Goal: Task Accomplishment & Management: Use online tool/utility

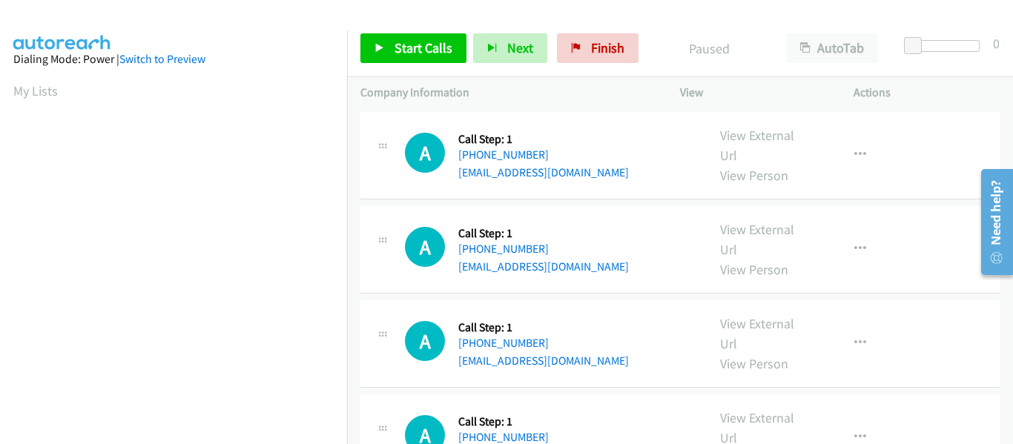
scroll to position [388, 0]
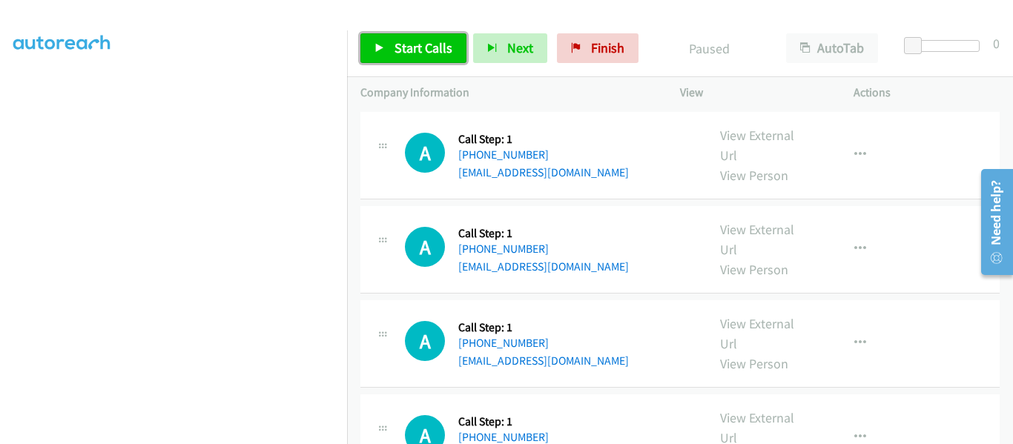
click at [380, 50] on icon at bounding box center [380, 49] width 10 height 10
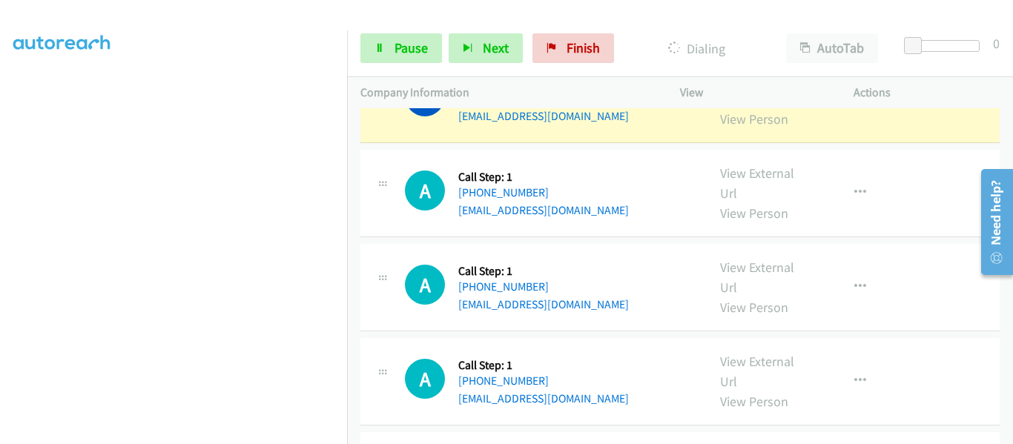
scroll to position [0, 0]
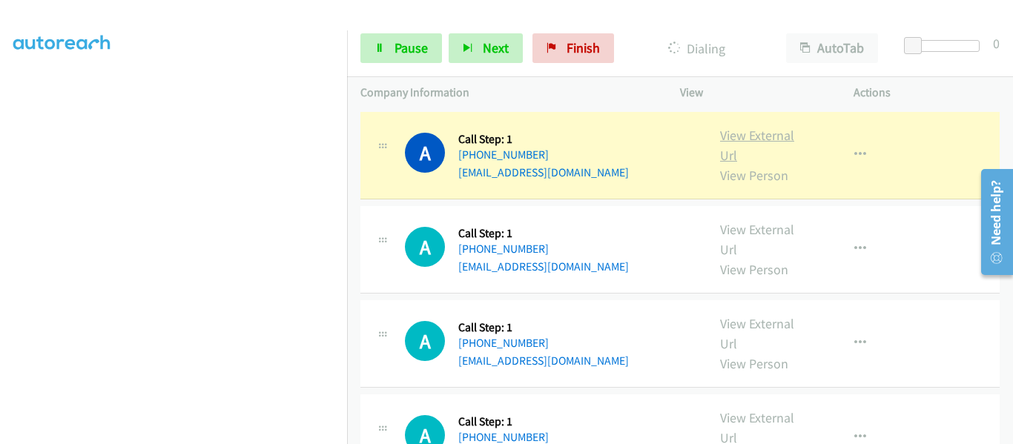
click at [754, 134] on link "View External Url" at bounding box center [757, 145] width 74 height 37
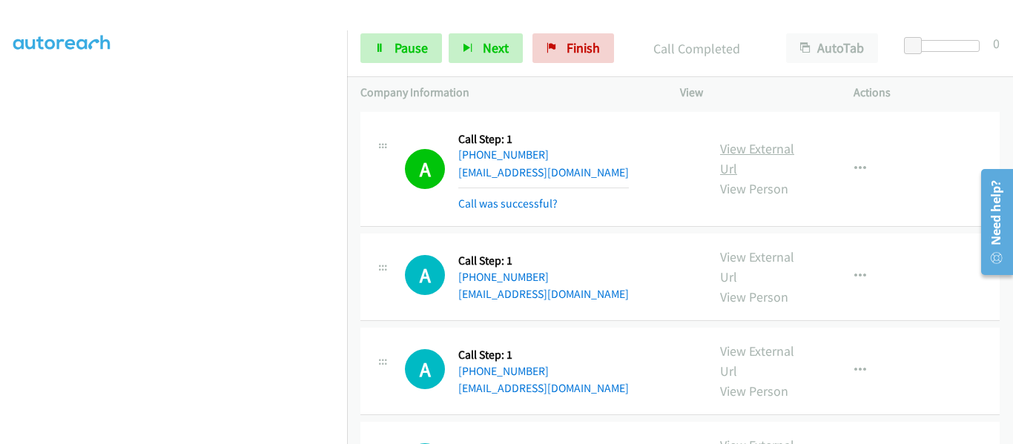
scroll to position [388, 0]
click at [385, 48] on link "Pause" at bounding box center [402, 48] width 82 height 30
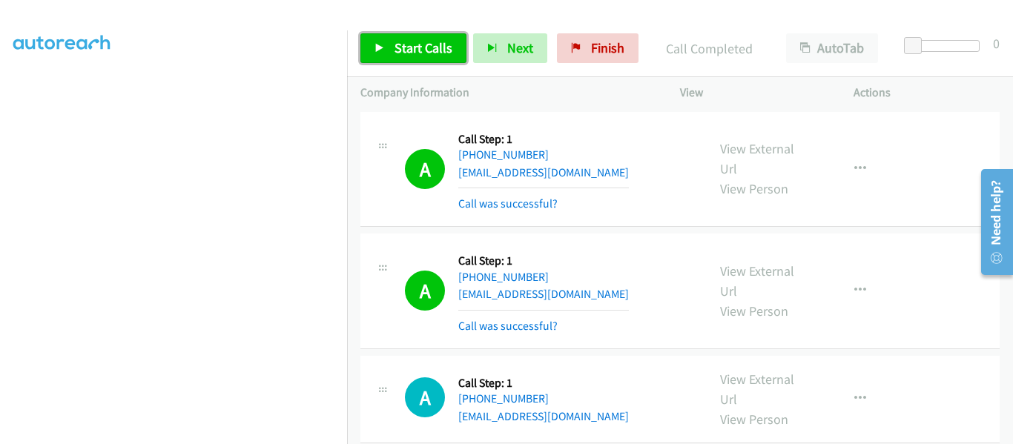
click at [389, 51] on link "Start Calls" at bounding box center [414, 48] width 106 height 30
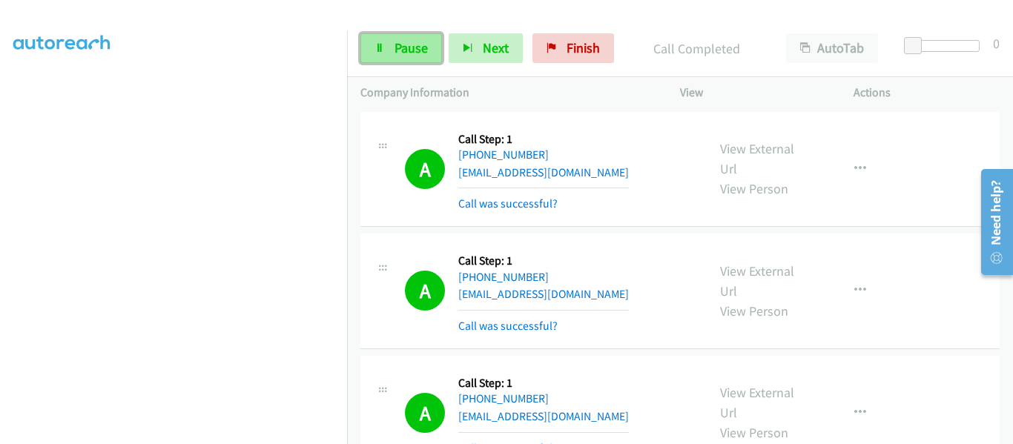
click at [403, 45] on span "Pause" at bounding box center [411, 47] width 33 height 17
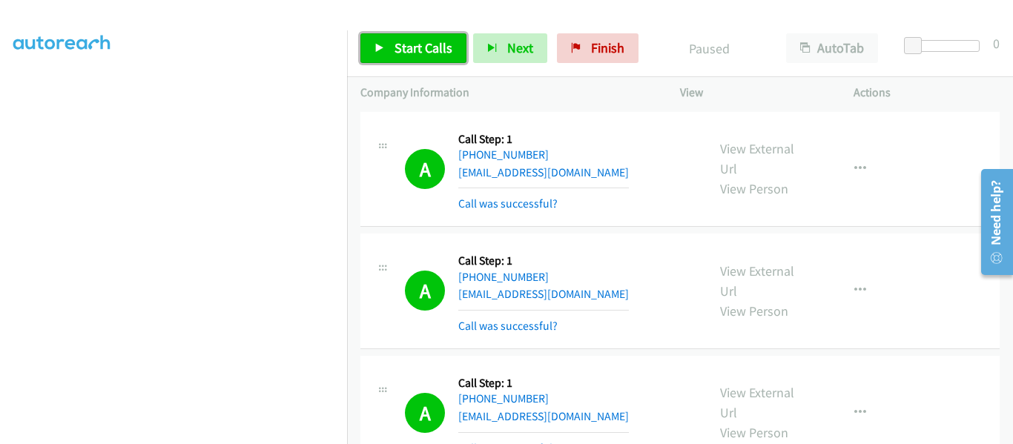
click at [403, 45] on span "Start Calls" at bounding box center [424, 47] width 58 height 17
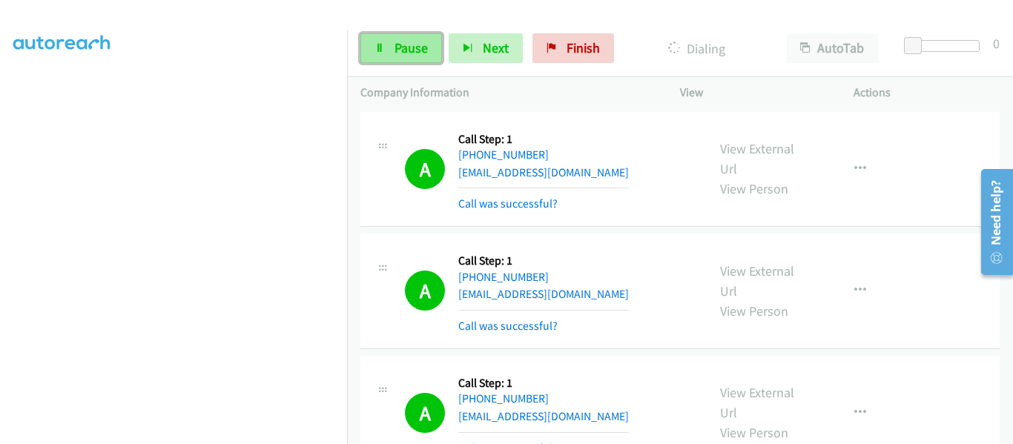
click at [381, 54] on link "Pause" at bounding box center [402, 48] width 82 height 30
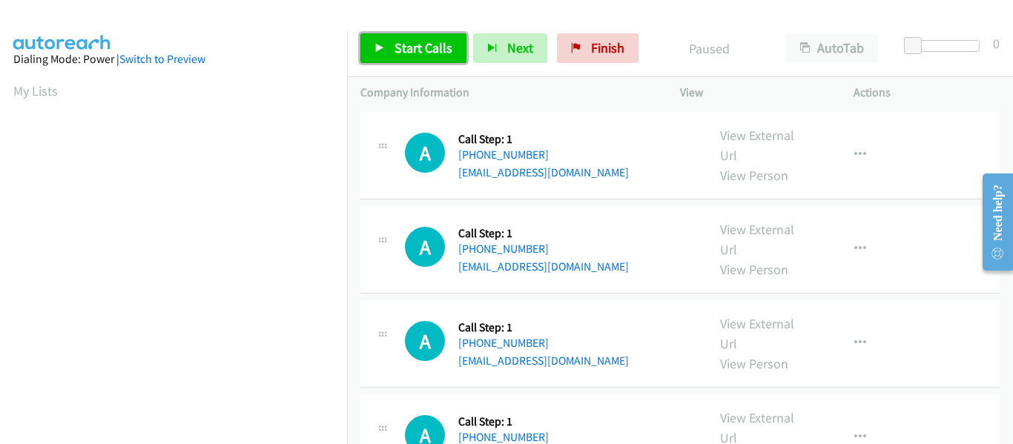
click at [376, 50] on icon at bounding box center [380, 49] width 10 height 10
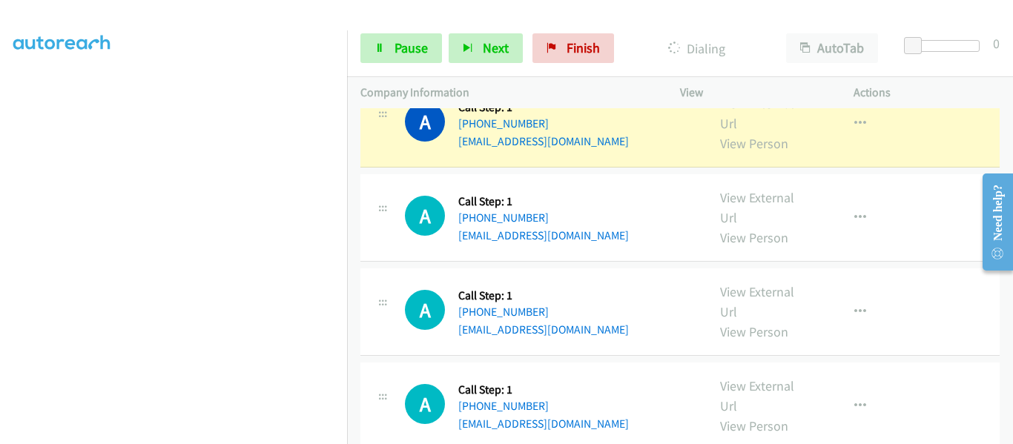
scroll to position [371, 0]
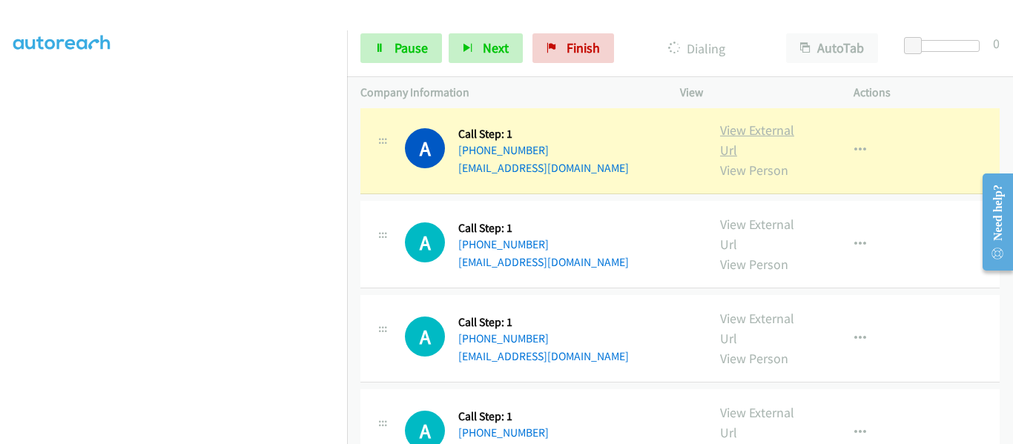
click at [743, 134] on link "View External Url" at bounding box center [757, 140] width 74 height 37
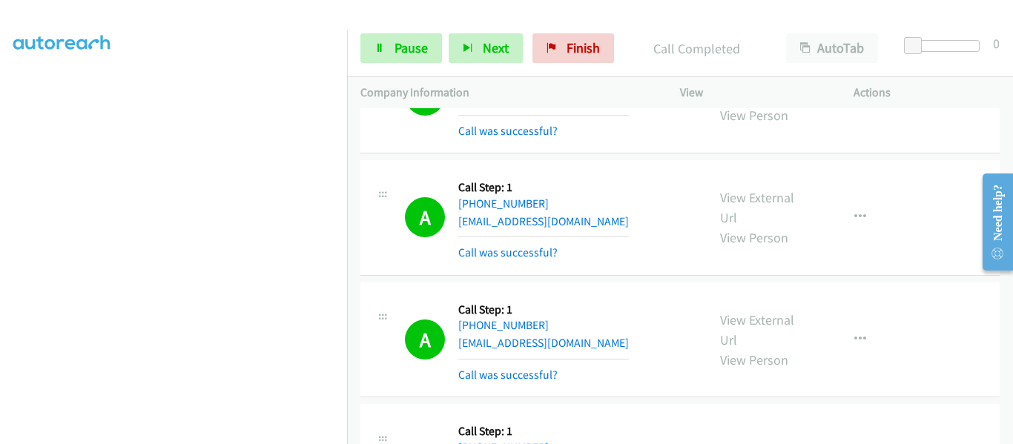
scroll to position [388, 0]
click at [393, 47] on link "Pause" at bounding box center [402, 48] width 82 height 30
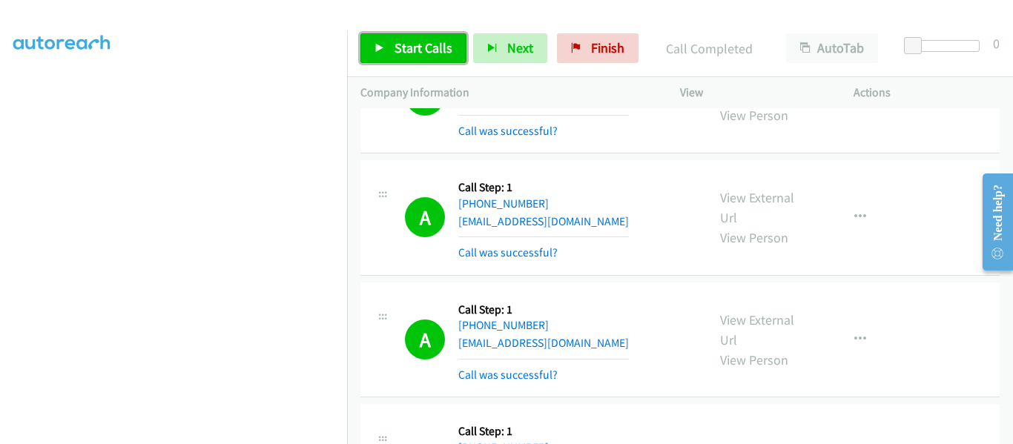
click at [372, 43] on link "Start Calls" at bounding box center [414, 48] width 106 height 30
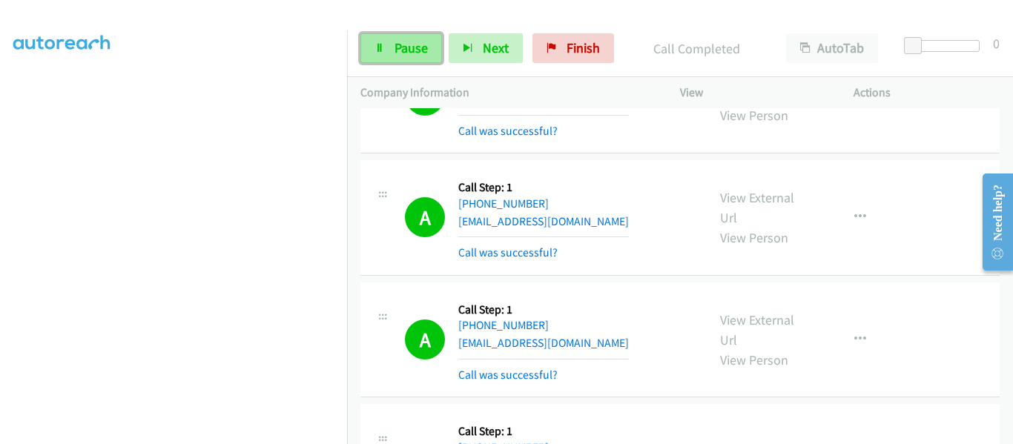
click at [395, 53] on span "Pause" at bounding box center [411, 47] width 33 height 17
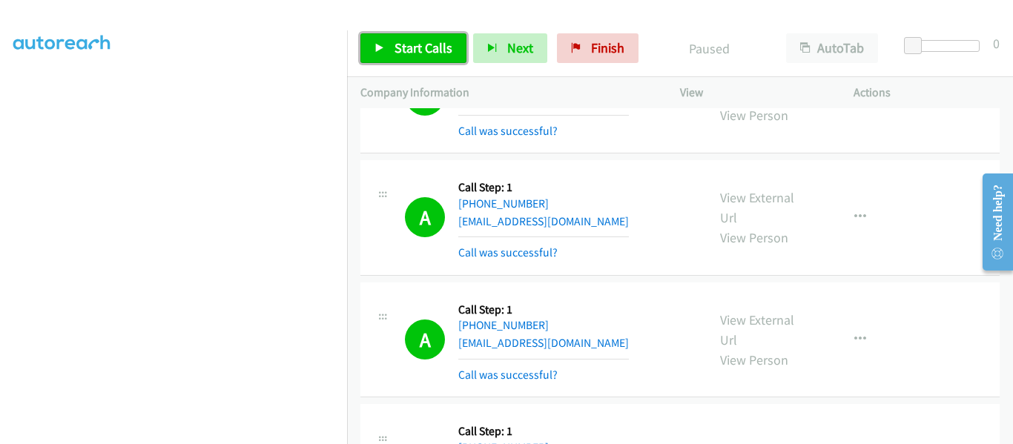
click at [376, 62] on link "Start Calls" at bounding box center [414, 48] width 106 height 30
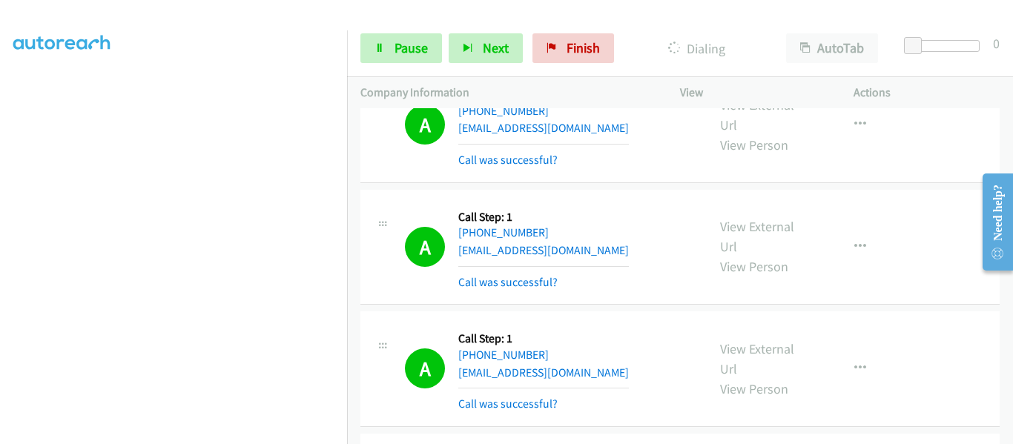
scroll to position [1669, 0]
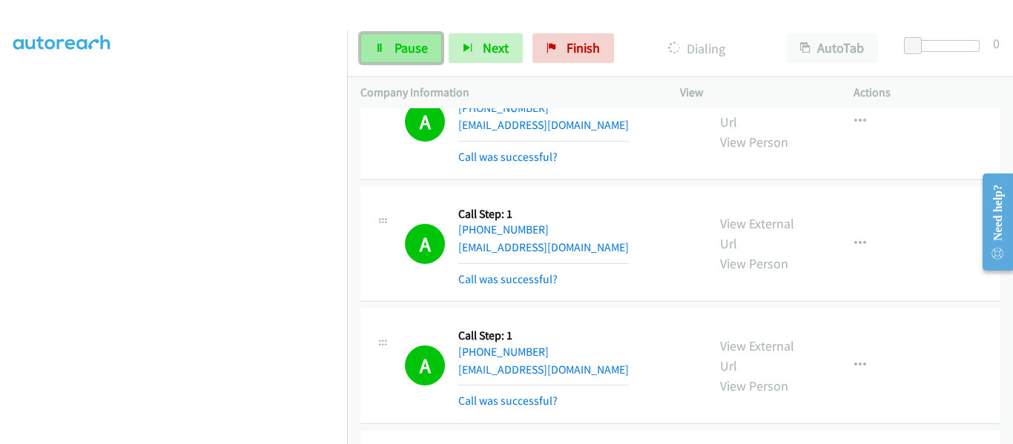
click at [387, 47] on link "Pause" at bounding box center [402, 48] width 82 height 30
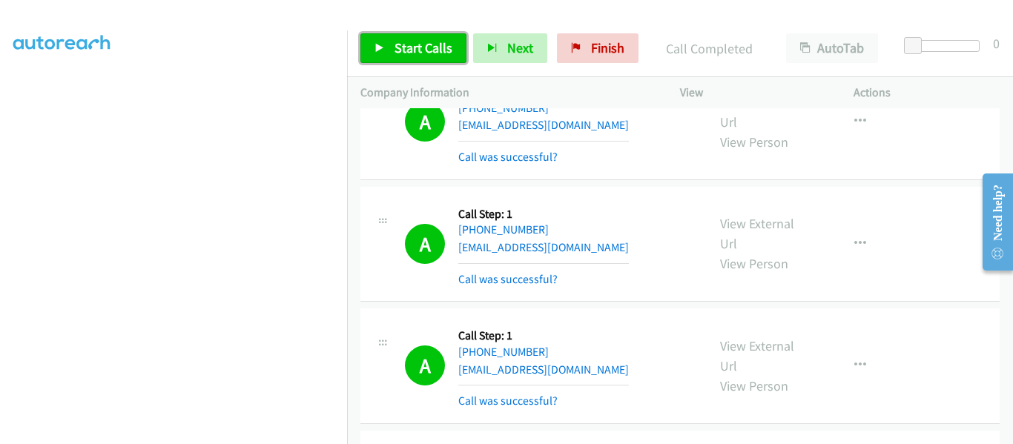
click at [402, 45] on span "Start Calls" at bounding box center [424, 47] width 58 height 17
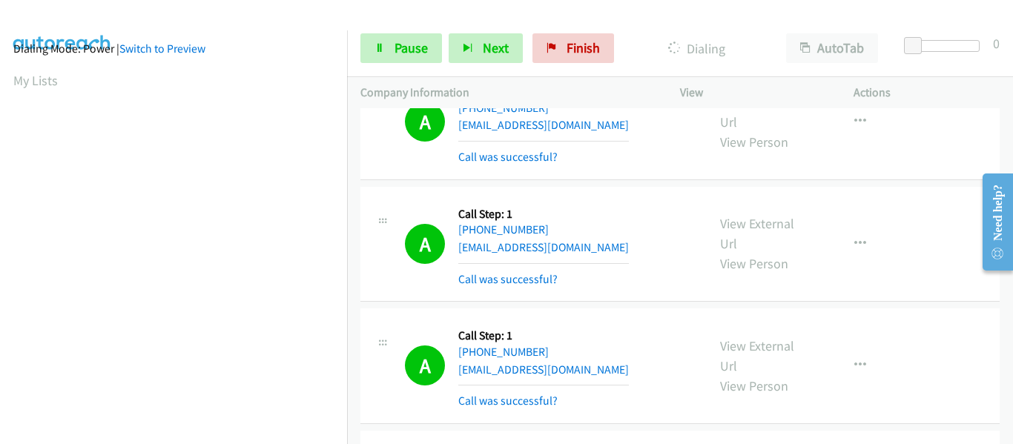
scroll to position [388, 0]
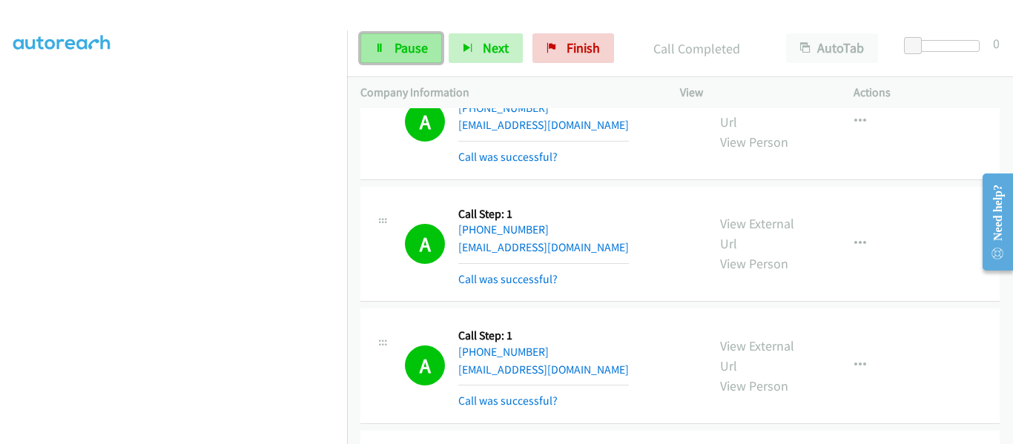
click at [401, 55] on span "Pause" at bounding box center [411, 47] width 33 height 17
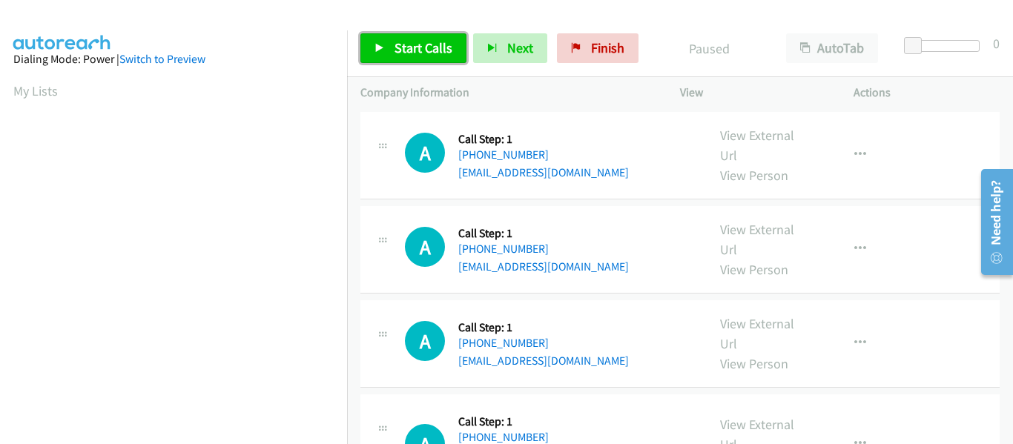
click at [374, 42] on link "Start Calls" at bounding box center [414, 48] width 106 height 30
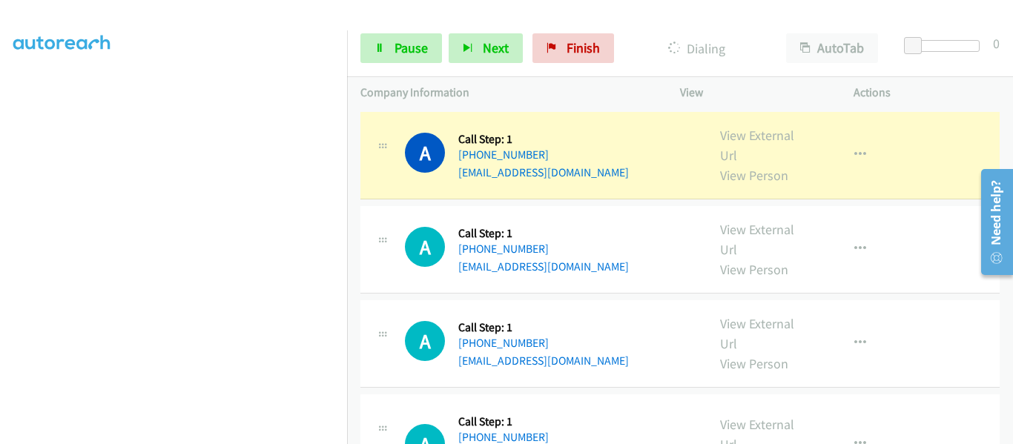
scroll to position [387, 0]
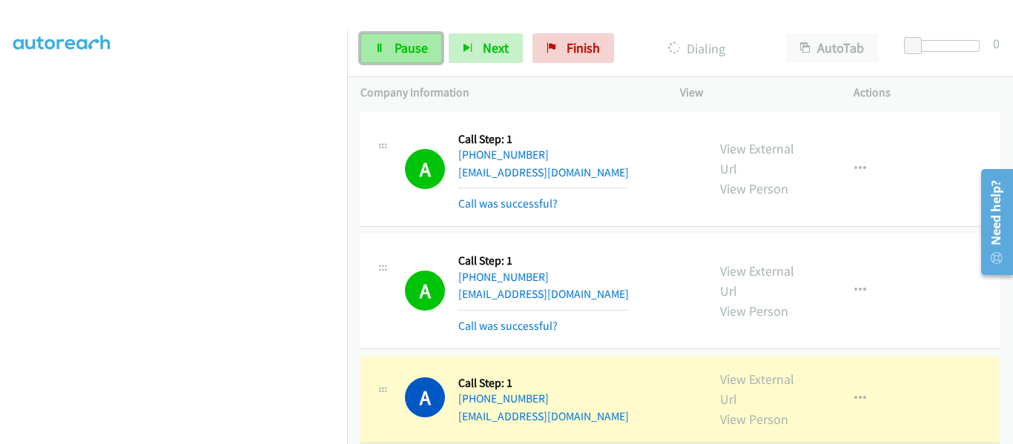
click at [407, 60] on link "Pause" at bounding box center [402, 48] width 82 height 30
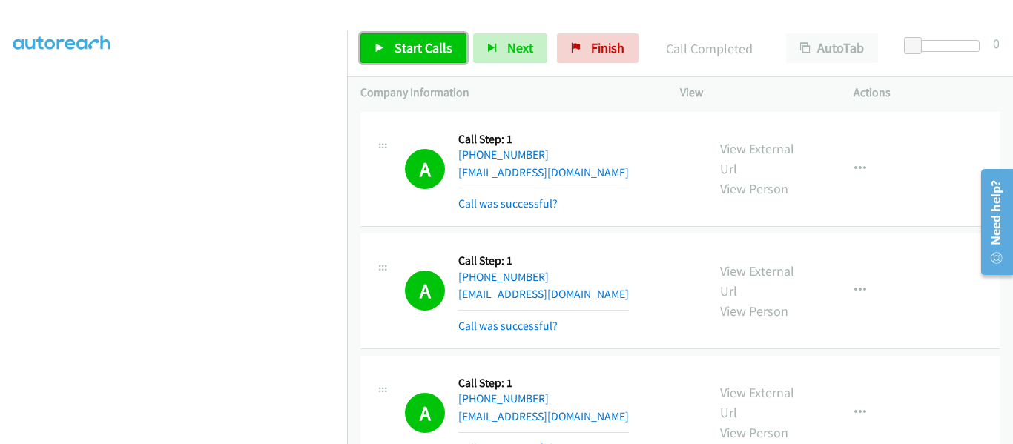
click at [382, 44] on icon at bounding box center [380, 49] width 10 height 10
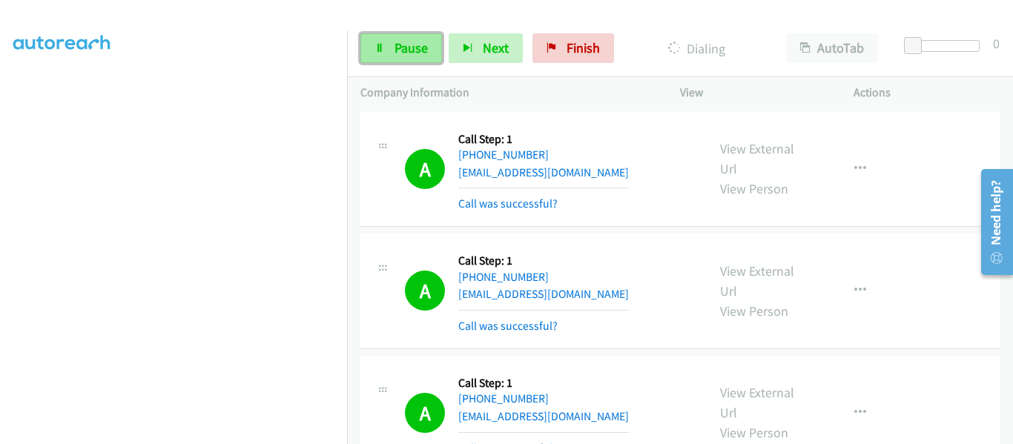
click at [418, 53] on span "Pause" at bounding box center [411, 47] width 33 height 17
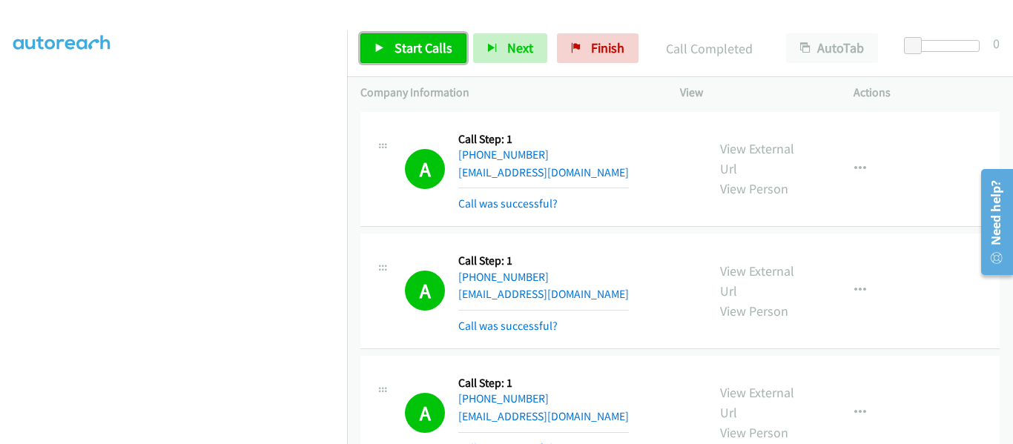
click at [378, 54] on link "Start Calls" at bounding box center [414, 48] width 106 height 30
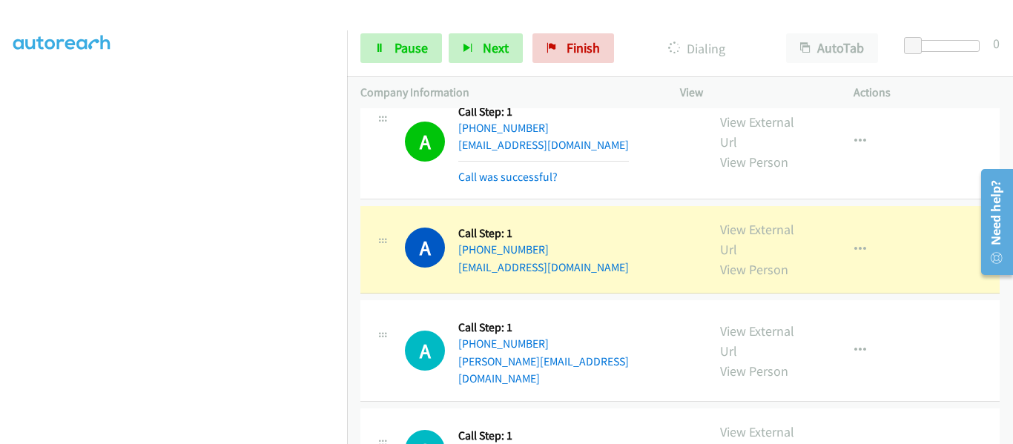
scroll to position [1780, 0]
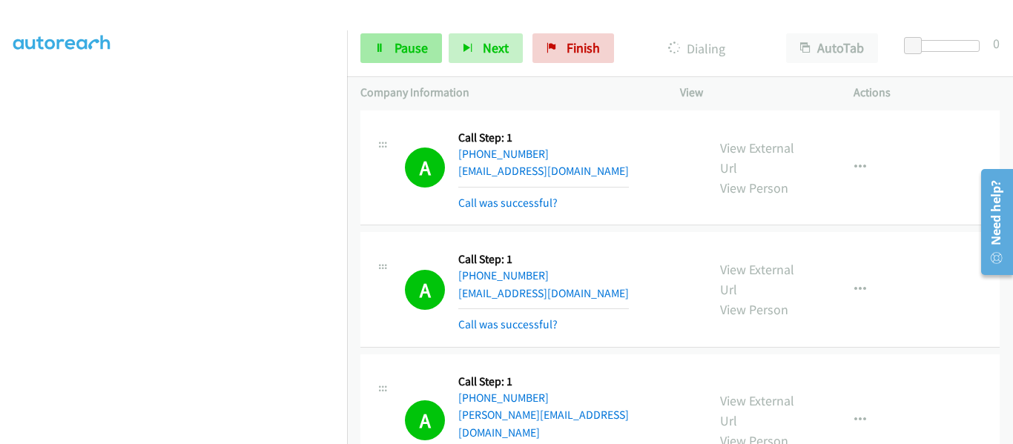
click at [381, 50] on icon at bounding box center [380, 49] width 10 height 10
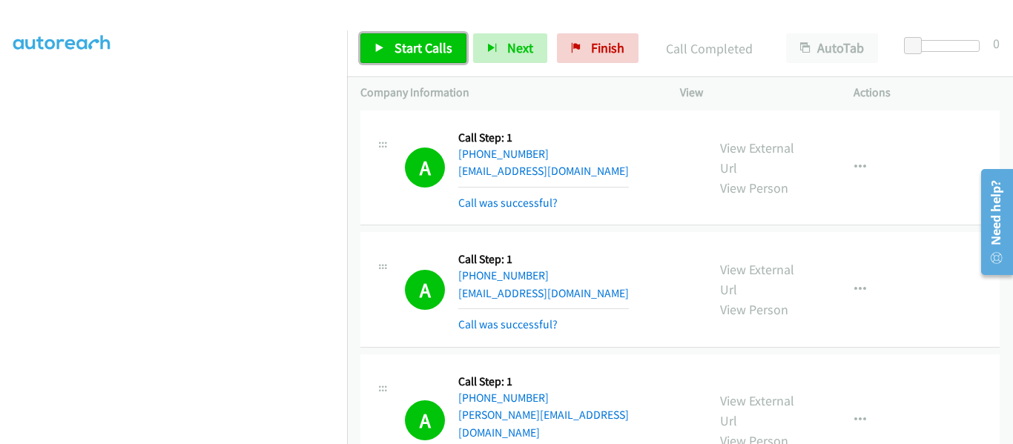
click at [377, 45] on icon at bounding box center [380, 49] width 10 height 10
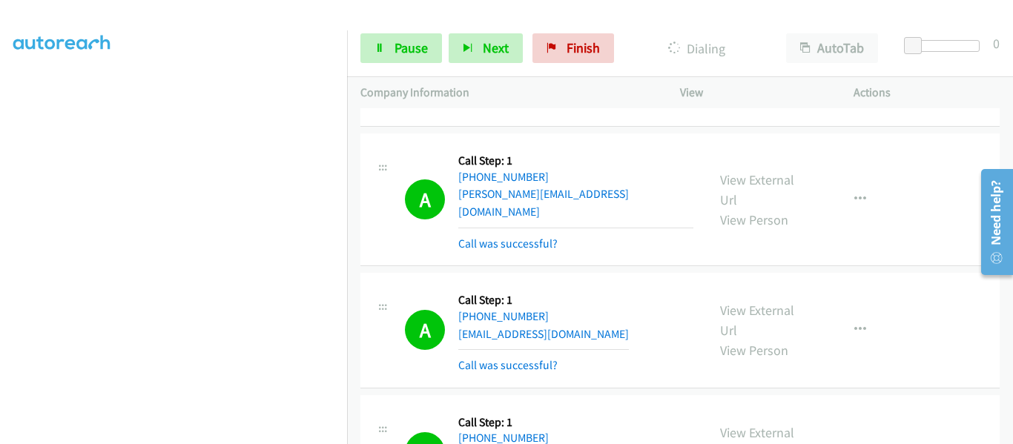
scroll to position [2003, 0]
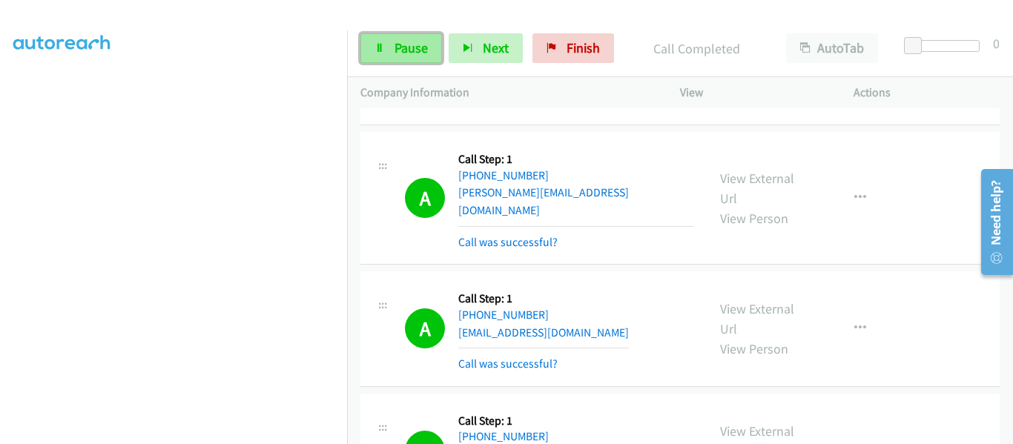
click at [373, 55] on link "Pause" at bounding box center [402, 48] width 82 height 30
